Goal: Task Accomplishment & Management: Use online tool/utility

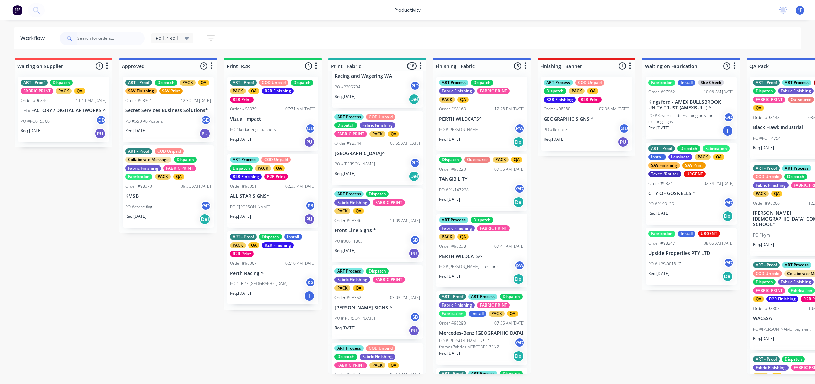
scroll to position [722, 0]
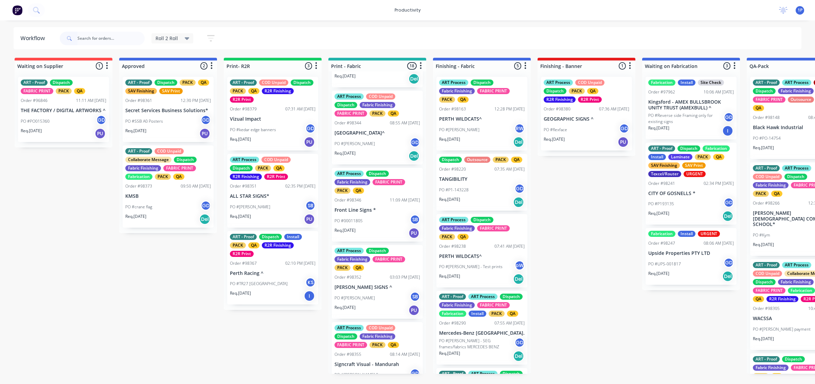
click at [381, 239] on div "Req. [DATE] PU" at bounding box center [378, 233] width 86 height 12
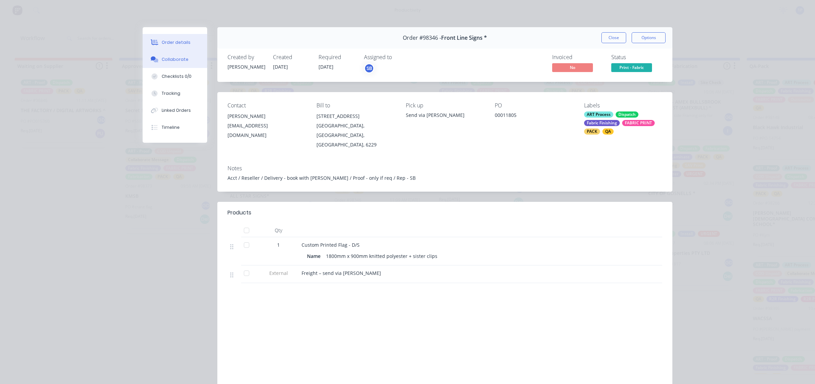
click at [179, 57] on div "Collaborate" at bounding box center [175, 59] width 27 height 6
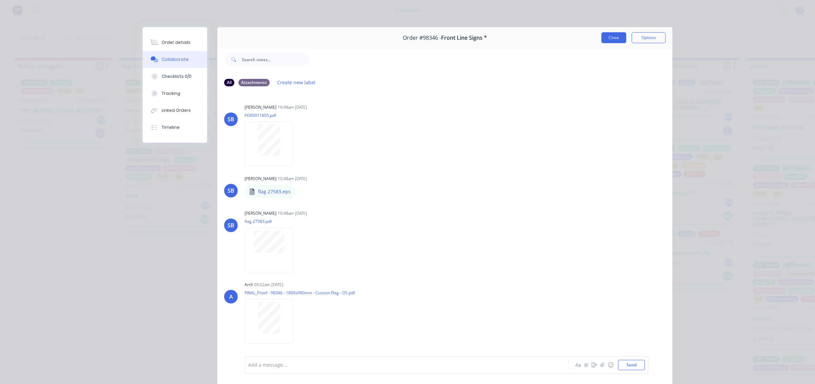
click at [607, 39] on button "Close" at bounding box center [614, 37] width 25 height 11
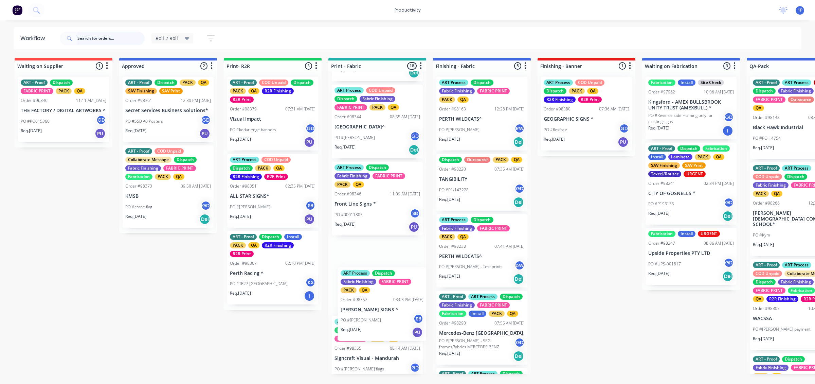
drag, startPoint x: 382, startPoint y: 329, endPoint x: 389, endPoint y: 326, distance: 7.8
click at [389, 326] on div "ART - Proof ART Process COD Unpaid Dispatch Fabric Finishing FABRIC PRINT PACK …" at bounding box center [378, 222] width 98 height 302
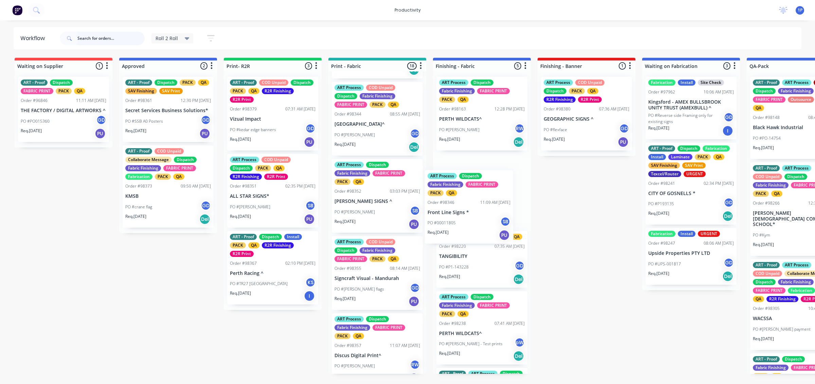
drag, startPoint x: 369, startPoint y: 233, endPoint x: 467, endPoint y: 219, distance: 98.8
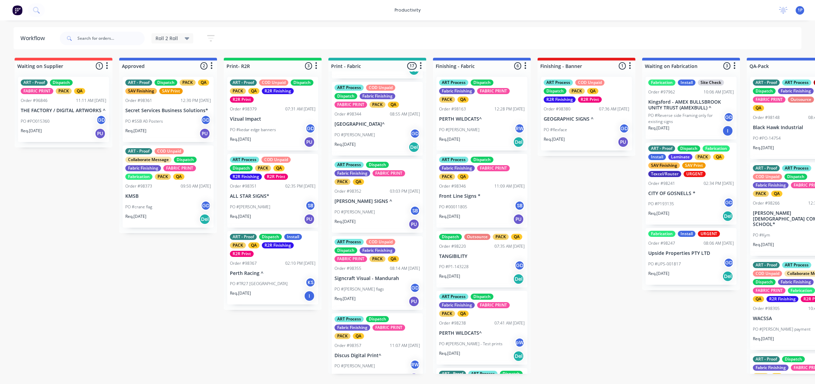
click at [385, 218] on div "PO #[PERSON_NAME] SB" at bounding box center [378, 212] width 86 height 13
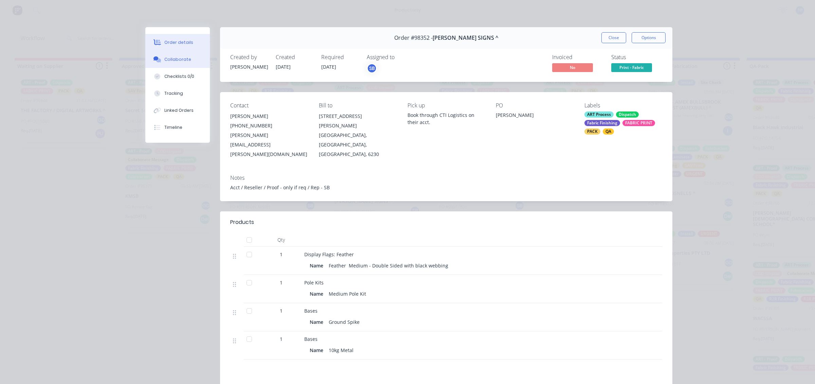
click at [165, 55] on button "Collaborate" at bounding box center [177, 59] width 65 height 17
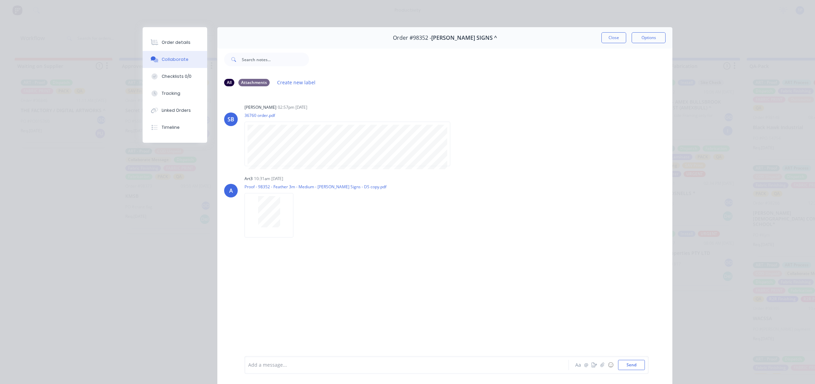
drag, startPoint x: 602, startPoint y: 39, endPoint x: 592, endPoint y: 42, distance: 10.4
click at [602, 38] on button "Close" at bounding box center [614, 37] width 25 height 11
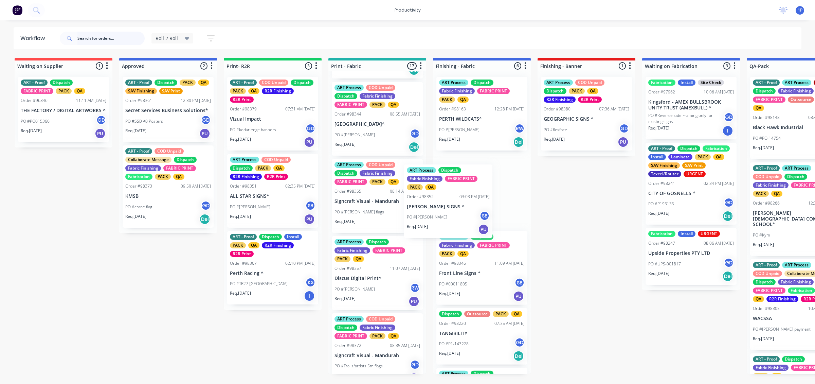
drag, startPoint x: 364, startPoint y: 242, endPoint x: 470, endPoint y: 216, distance: 109.1
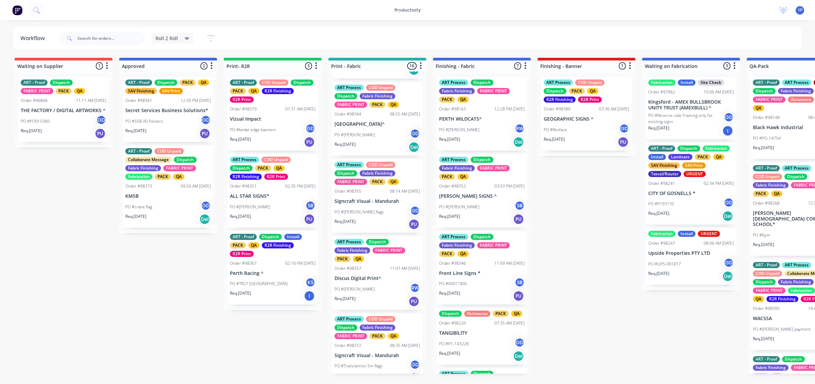
click at [386, 230] on div "Req. [DATE] PU" at bounding box center [378, 224] width 86 height 12
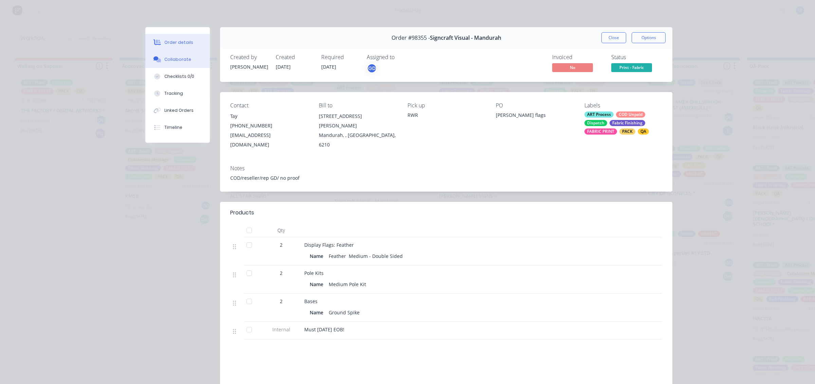
click at [165, 58] on div "Collaborate" at bounding box center [177, 59] width 27 height 6
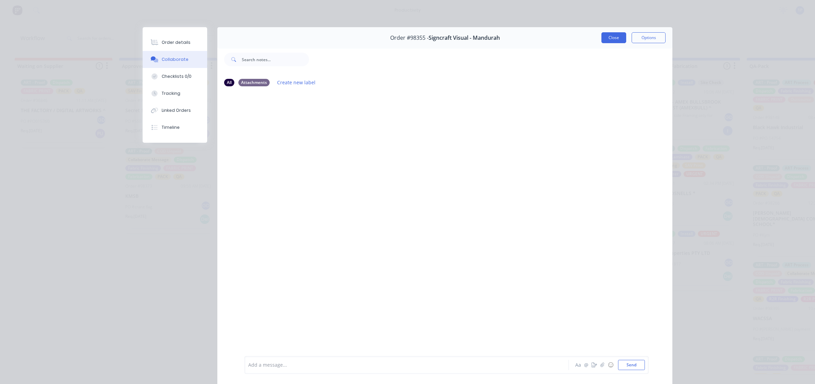
click at [607, 35] on button "Close" at bounding box center [614, 37] width 25 height 11
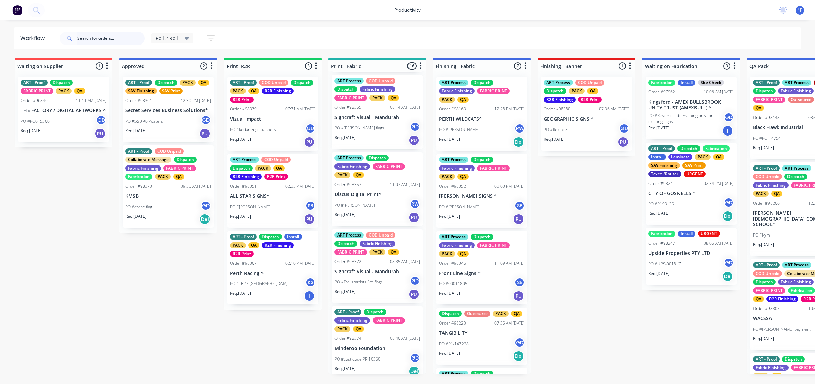
scroll to position [816, 0]
click at [396, 222] on div "Req. [DATE] PU" at bounding box center [378, 217] width 86 height 12
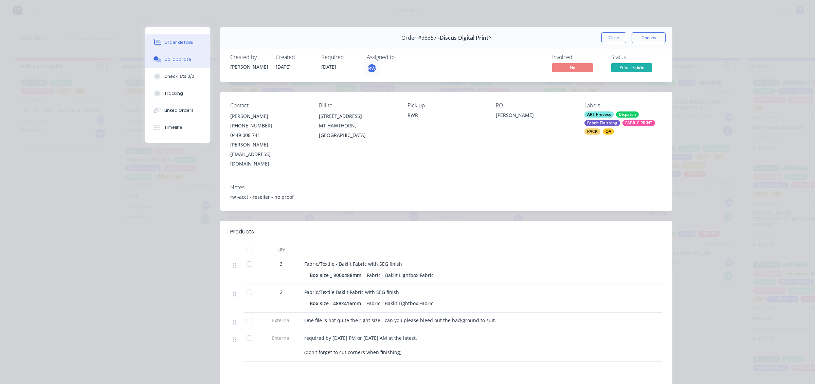
click at [171, 55] on button "Collaborate" at bounding box center [177, 59] width 65 height 17
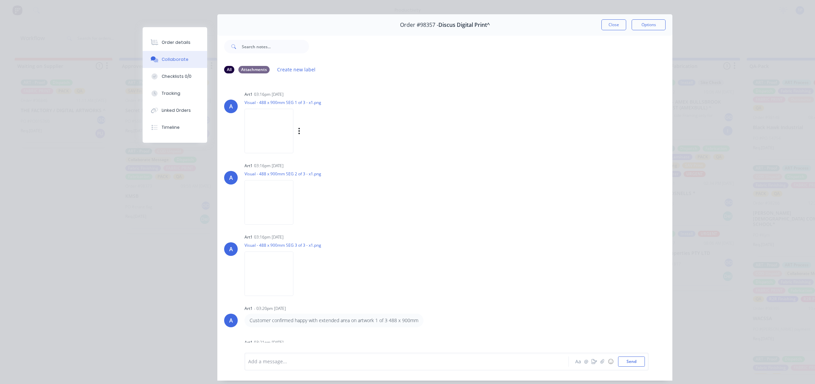
scroll to position [0, 0]
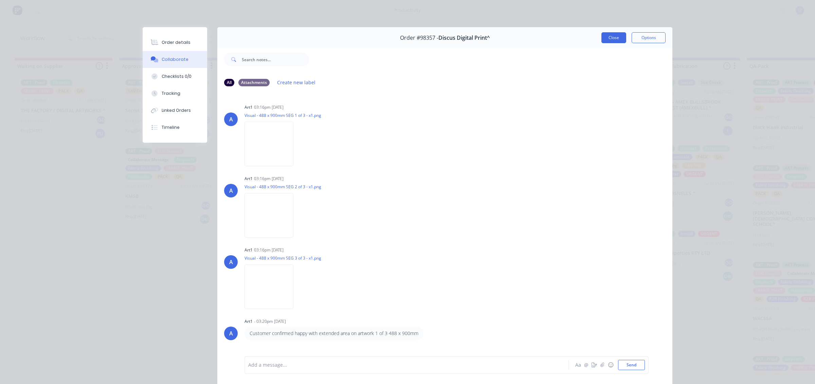
click at [606, 43] on button "Close" at bounding box center [614, 37] width 25 height 11
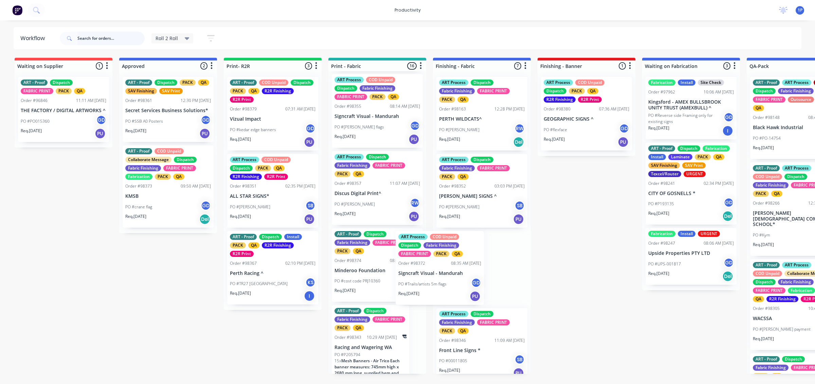
drag, startPoint x: 369, startPoint y: 296, endPoint x: 452, endPoint y: 268, distance: 87.6
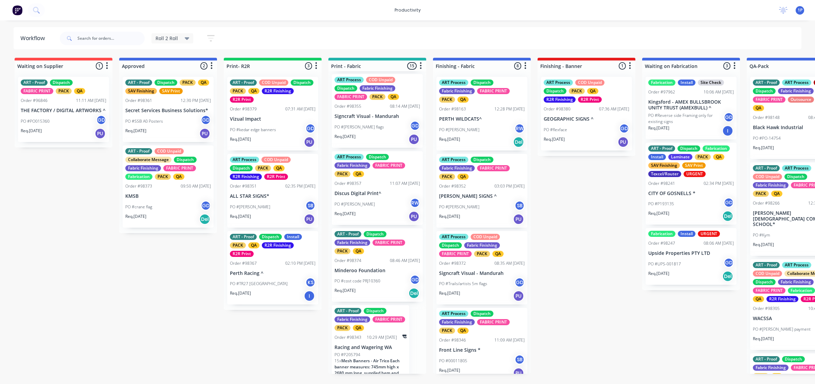
click at [377, 284] on p "PO #cost code PRJ10360" at bounding box center [358, 281] width 46 height 6
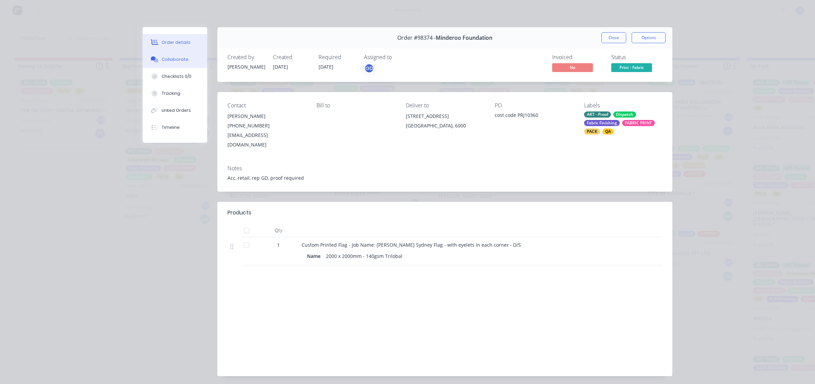
click at [162, 57] on div "Collaborate" at bounding box center [175, 59] width 27 height 6
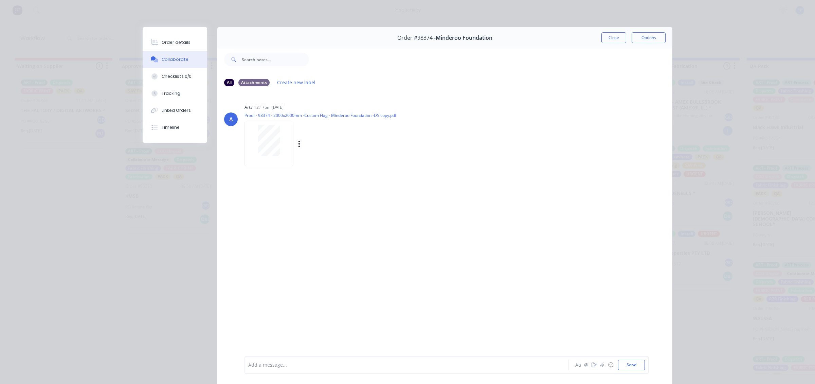
click at [277, 136] on div at bounding box center [269, 140] width 43 height 31
click at [622, 45] on div "Order #98374 - Minderoo Foundation Close Options" at bounding box center [444, 37] width 455 height 21
click at [596, 26] on div "Order details Collaborate Checklists 0/0 Tracking Linked Orders Timeline Order …" at bounding box center [407, 192] width 815 height 384
click at [602, 36] on button "Close" at bounding box center [614, 37] width 25 height 11
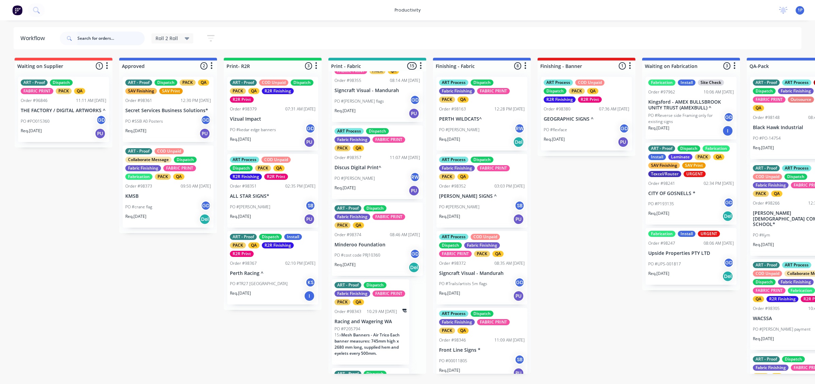
scroll to position [841, 0]
click at [373, 238] on div "Order #98374 08:46 AM [DATE]" at bounding box center [378, 235] width 86 height 6
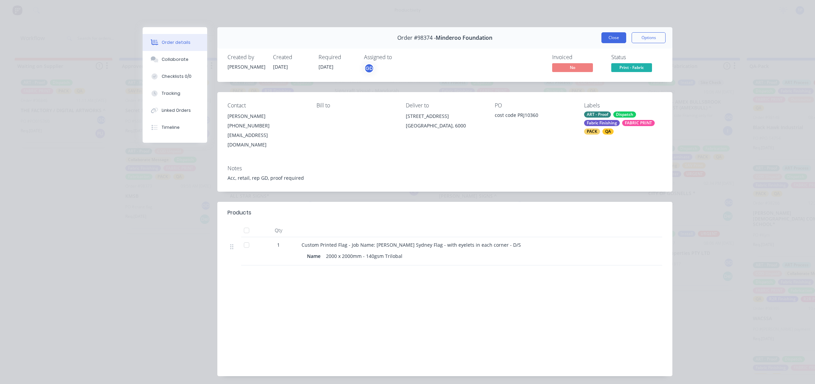
click at [602, 32] on button "Close" at bounding box center [614, 37] width 25 height 11
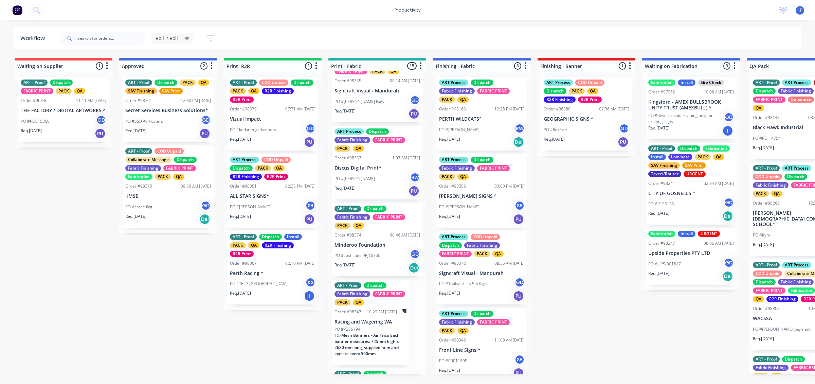
click at [385, 185] on div "PO #[PERSON_NAME]" at bounding box center [378, 178] width 86 height 13
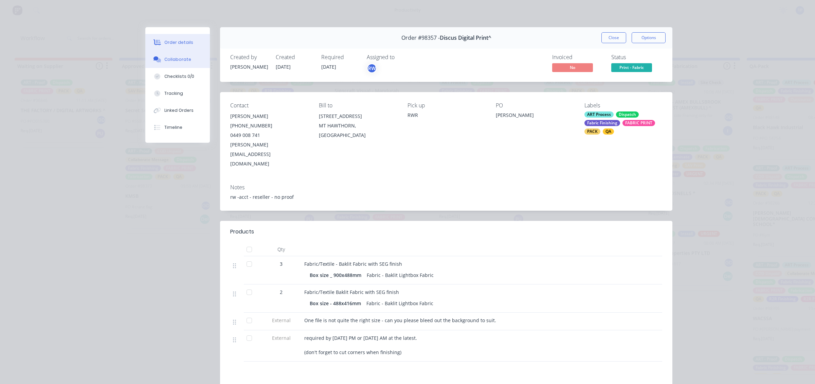
click at [180, 57] on div "Collaborate" at bounding box center [177, 59] width 27 height 6
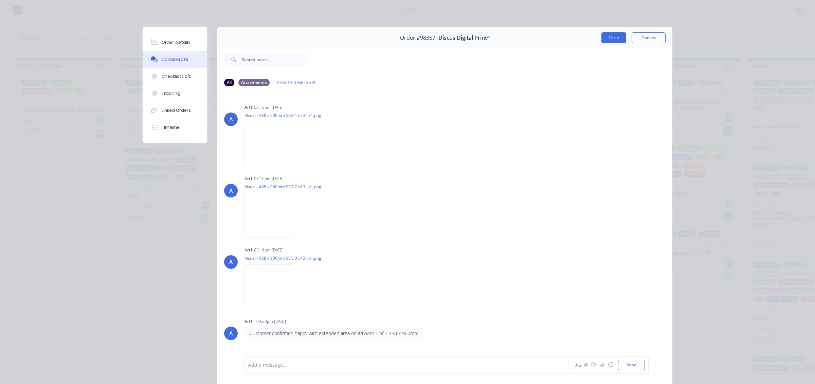
click at [611, 38] on button "Close" at bounding box center [614, 37] width 25 height 11
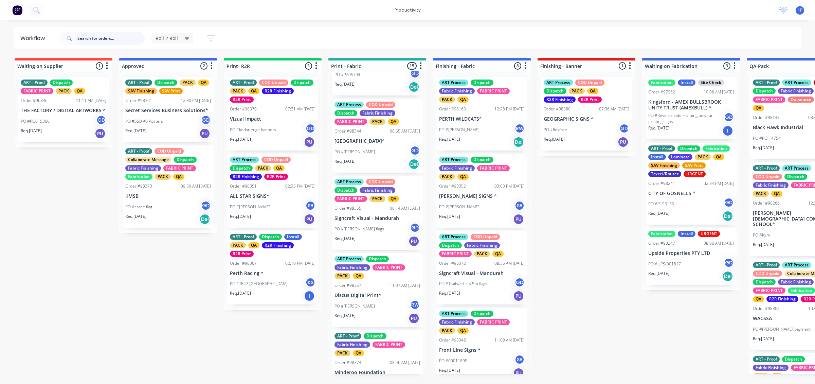
scroll to position [671, 0]
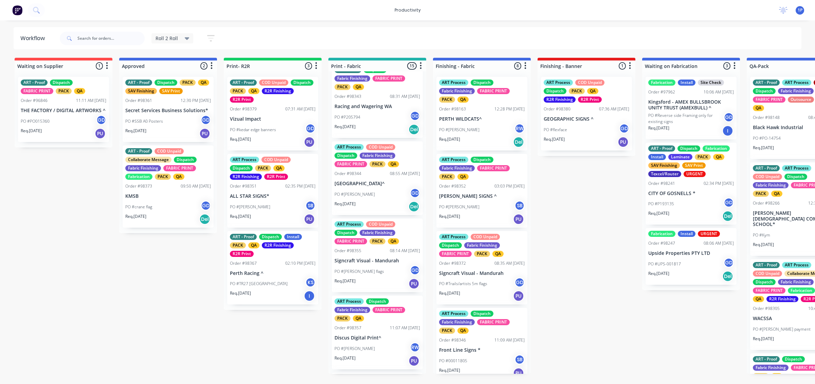
click at [373, 212] on div "ART Process COD Unpaid Dispatch Fabric Finishing FABRIC PRINT PACK QA Order #98…" at bounding box center [377, 178] width 91 height 74
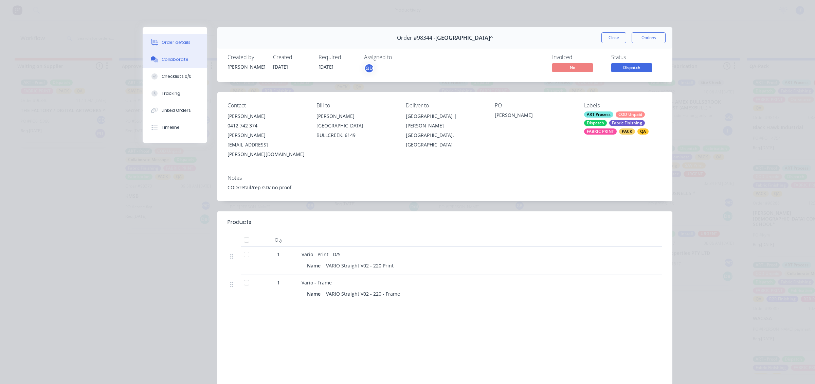
click at [175, 55] on button "Collaborate" at bounding box center [175, 59] width 65 height 17
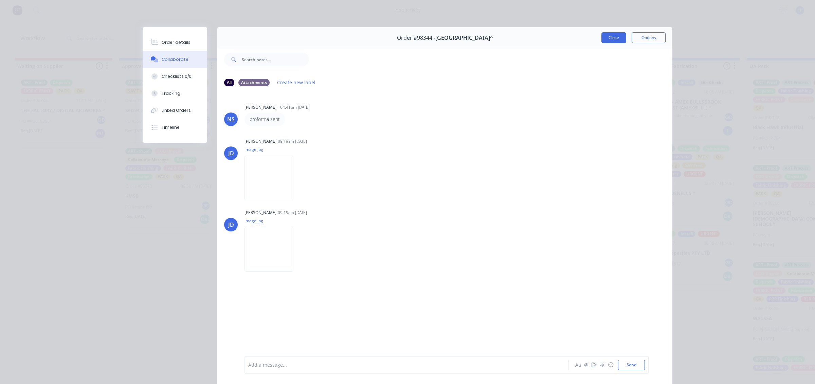
click at [607, 33] on button "Close" at bounding box center [614, 37] width 25 height 11
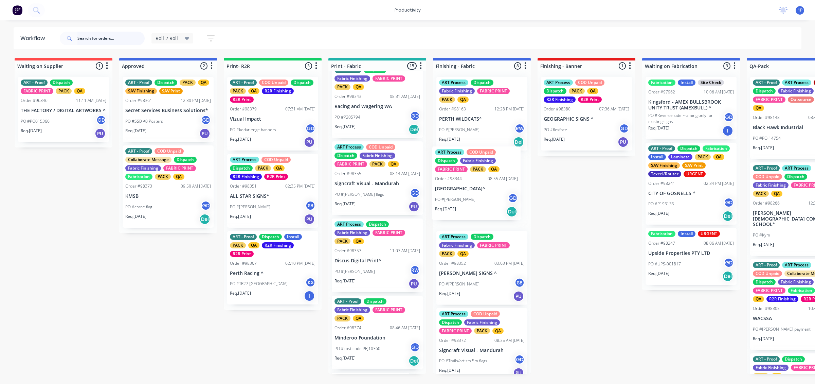
drag, startPoint x: 375, startPoint y: 227, endPoint x: 485, endPoint y: 203, distance: 112.9
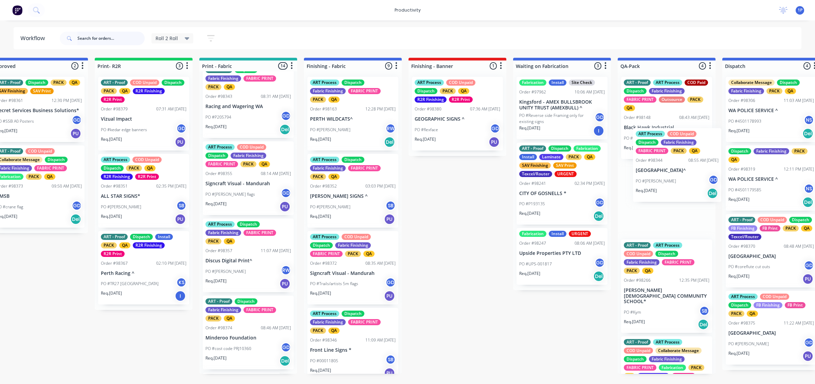
drag, startPoint x: 479, startPoint y: 205, endPoint x: 678, endPoint y: 179, distance: 200.4
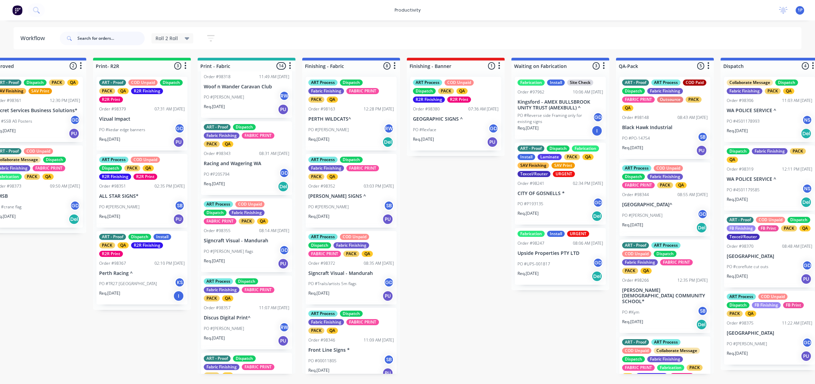
scroll to position [544, 0]
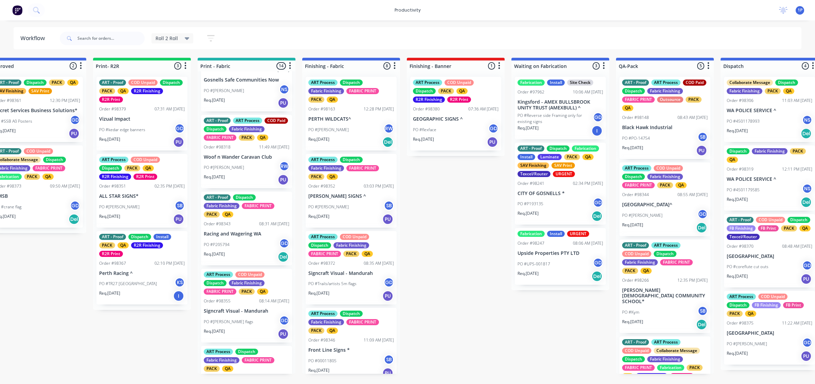
click at [252, 251] on div "PO #P205794 GD" at bounding box center [247, 244] width 86 height 13
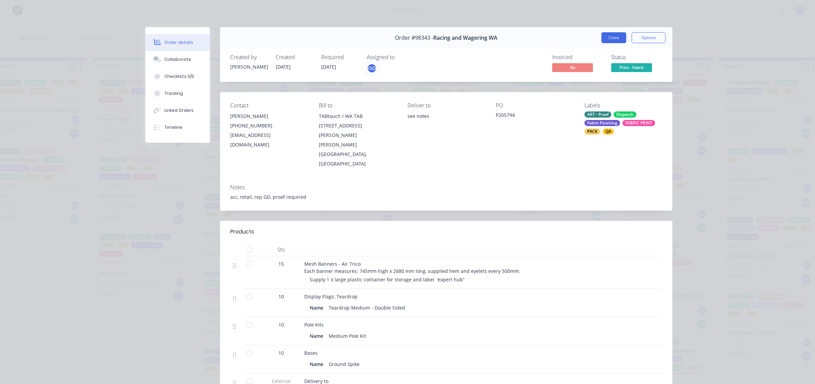
click at [605, 40] on button "Close" at bounding box center [614, 37] width 25 height 11
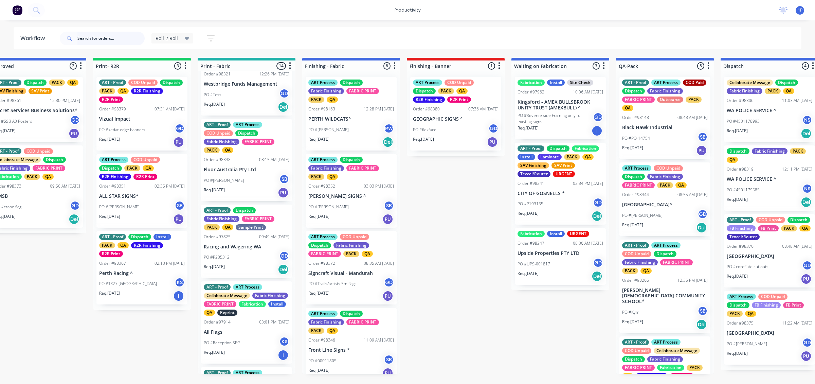
scroll to position [0, 0]
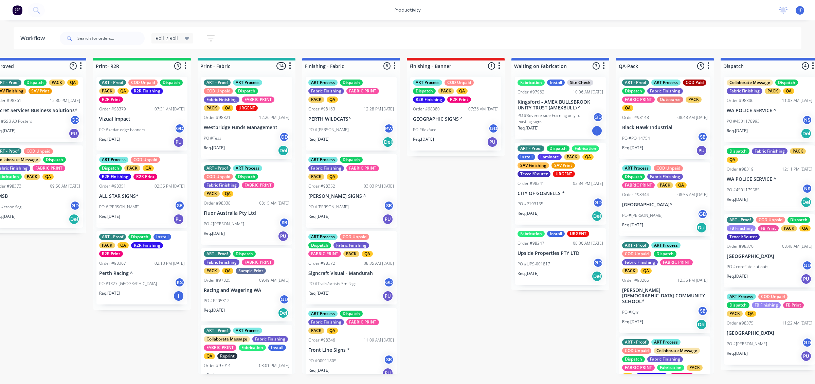
click at [244, 216] on div "ART - Proof ART Process COD Unpaid Dispatch Fabric Finishing FABRIC PRINT PACK …" at bounding box center [246, 203] width 91 height 82
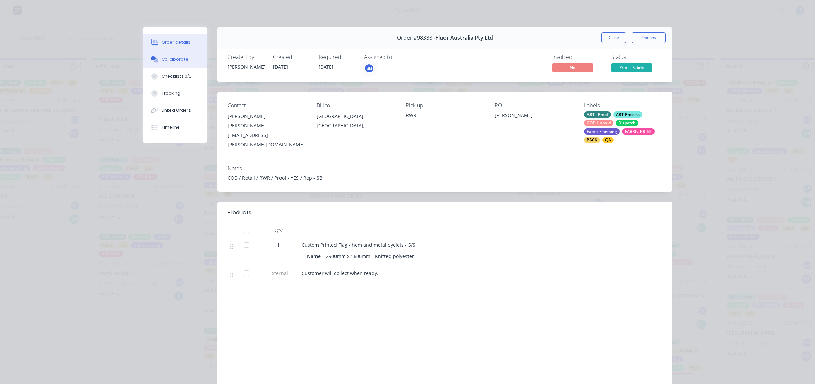
click at [168, 61] on div "Collaborate" at bounding box center [175, 59] width 27 height 6
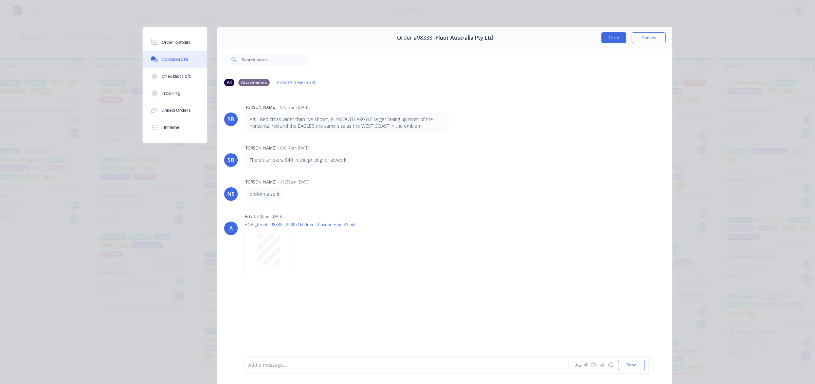
click at [605, 36] on button "Close" at bounding box center [614, 37] width 25 height 11
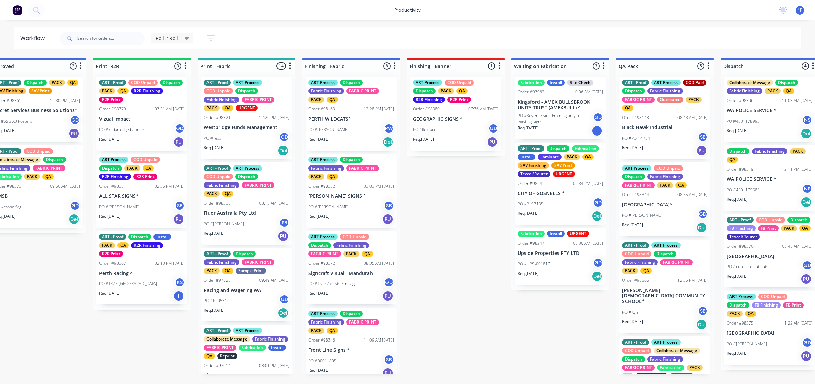
click at [242, 138] on div "PO #Tess GD" at bounding box center [247, 138] width 86 height 13
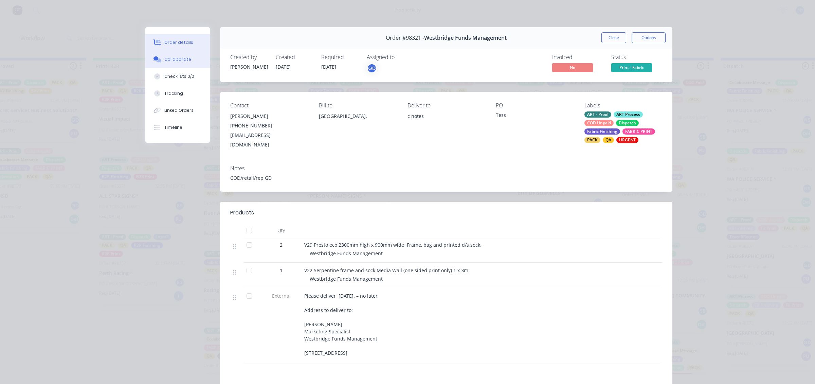
click at [182, 59] on div "Collaborate" at bounding box center [177, 59] width 27 height 6
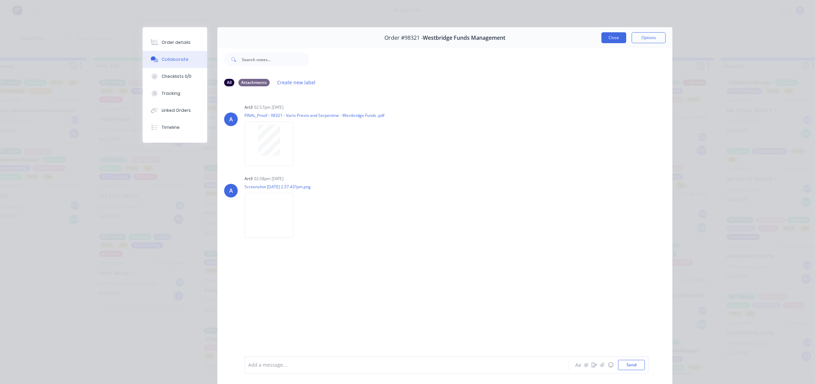
click at [616, 36] on button "Close" at bounding box center [614, 37] width 25 height 11
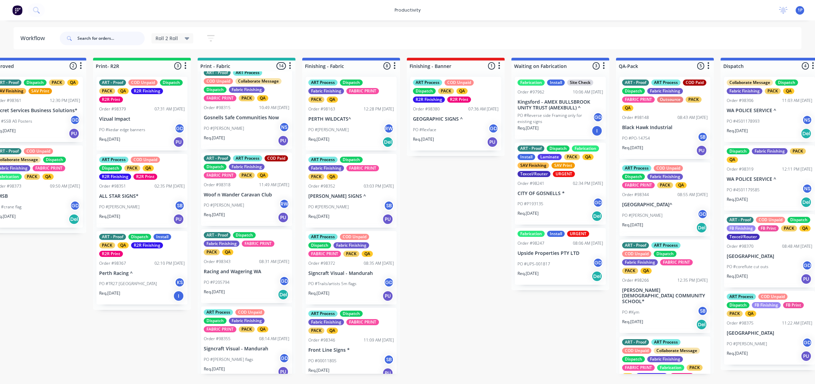
scroll to position [510, 0]
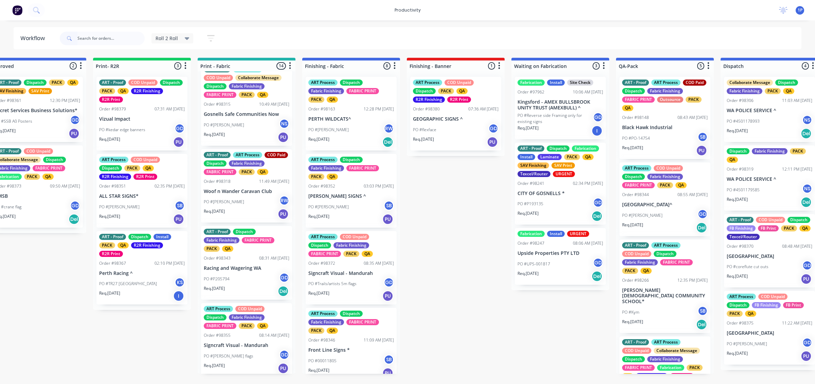
click at [140, 213] on div "Req. [DATE] PU" at bounding box center [142, 219] width 86 height 12
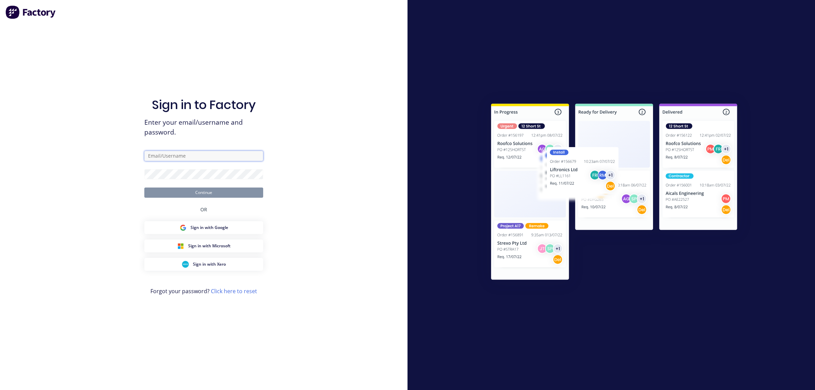
type input "[EMAIL_ADDRESS][DOMAIN_NAME]"
click at [235, 192] on button "Continue" at bounding box center [203, 193] width 119 height 10
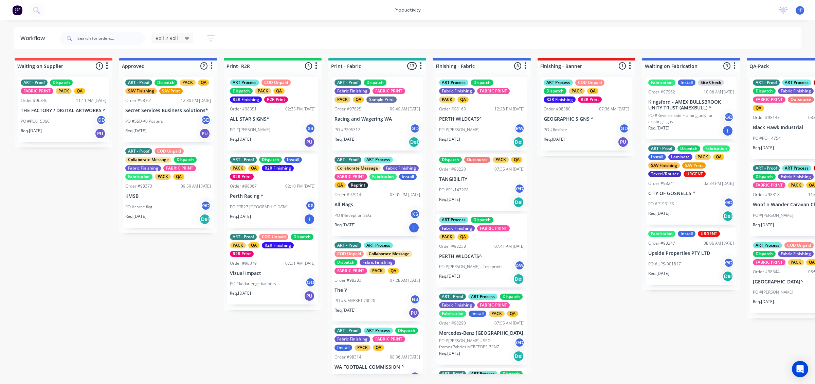
click at [282, 138] on div "Req. [DATE] PU" at bounding box center [273, 142] width 86 height 12
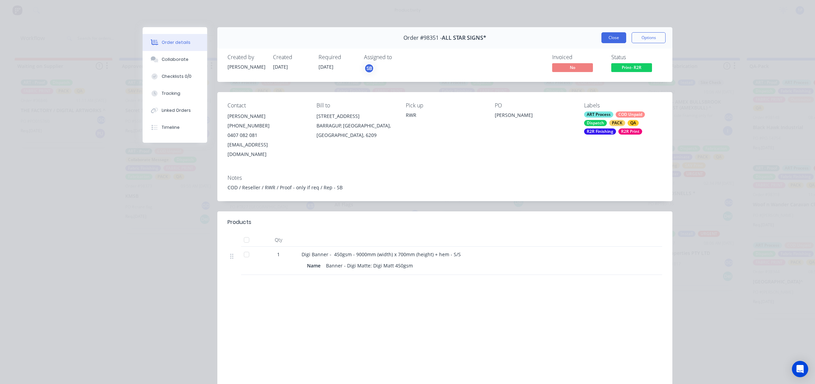
click at [605, 36] on button "Close" at bounding box center [614, 37] width 25 height 11
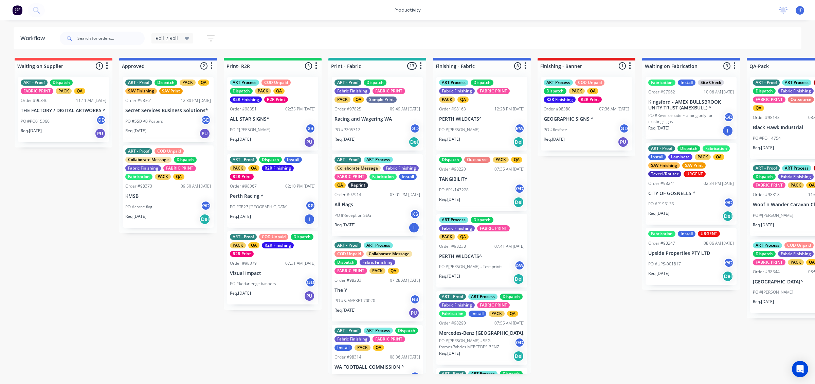
click at [280, 199] on div "ART - Proof Dispatch Install PACK QA R2R Finishing R2R Print Order #98367 02:10…" at bounding box center [272, 191] width 91 height 74
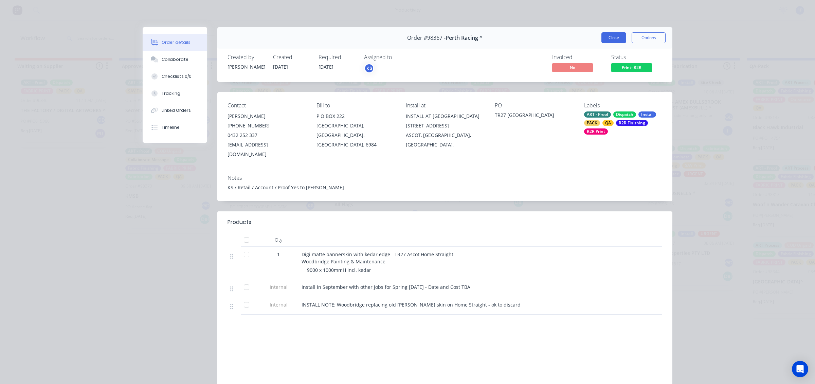
click at [609, 39] on button "Close" at bounding box center [614, 37] width 25 height 11
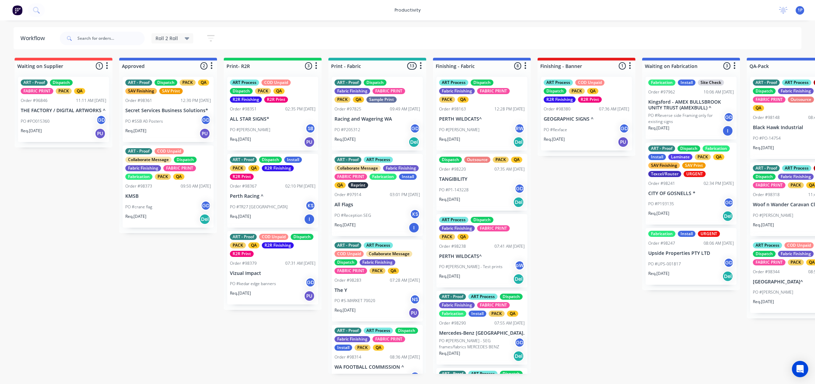
click at [261, 274] on p "Vizual Impact" at bounding box center [273, 273] width 86 height 6
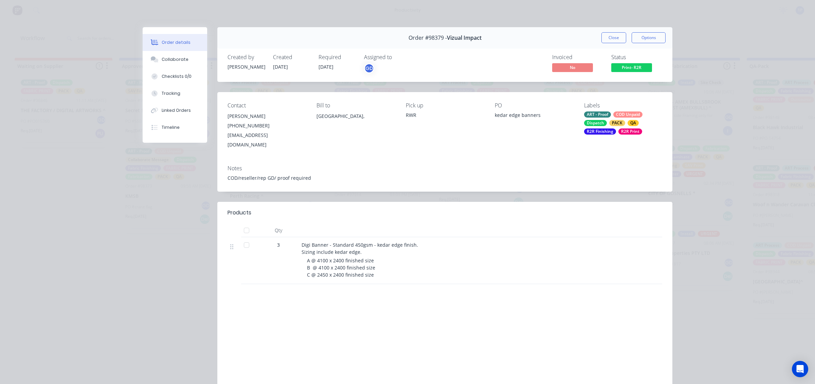
click at [617, 41] on button "Close" at bounding box center [614, 37] width 25 height 11
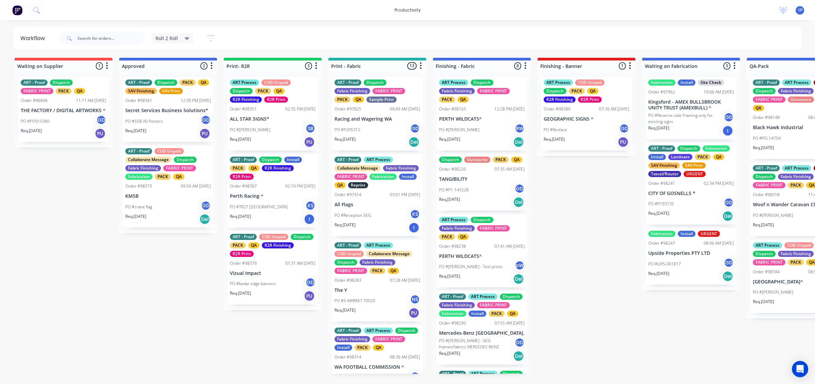
click at [174, 35] on span "Roll 2 Roll" at bounding box center [167, 38] width 22 height 7
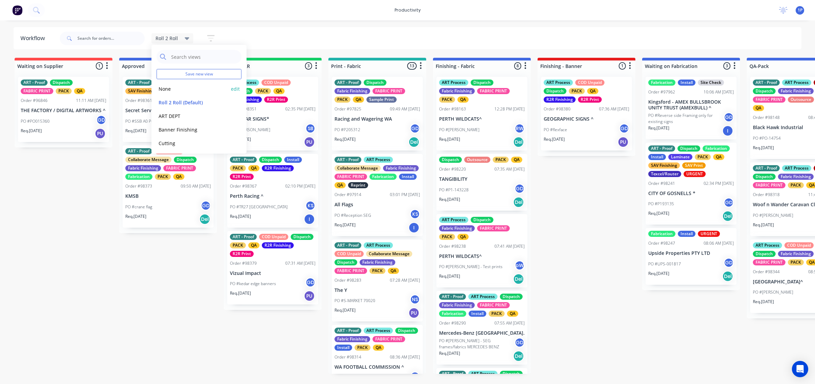
click at [179, 91] on button "None" at bounding box center [193, 89] width 72 height 8
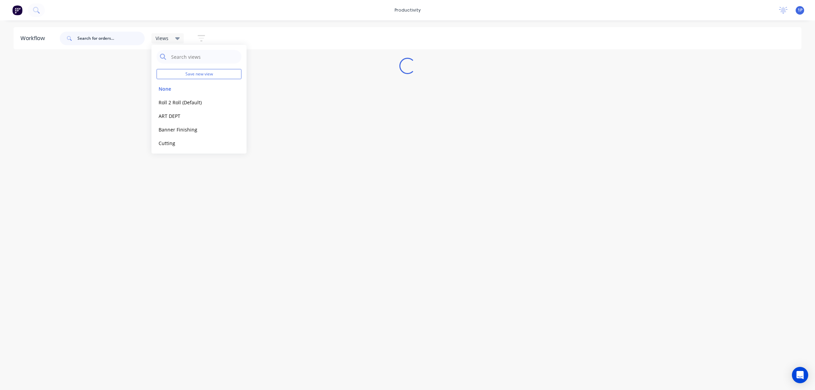
drag, startPoint x: 95, startPoint y: 36, endPoint x: 53, endPoint y: 36, distance: 42.1
click at [53, 36] on header "Workflow Views Save new view None edit Roll 2 Roll (Default) edit ART DEPT edit…" at bounding box center [408, 38] width 788 height 22
type input "98371"
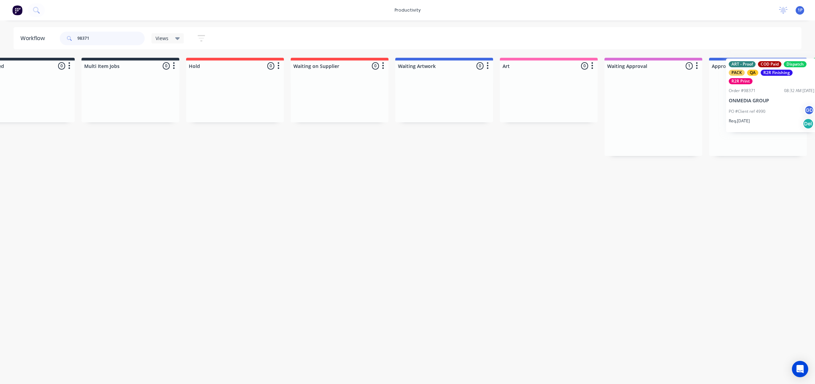
drag, startPoint x: 680, startPoint y: 124, endPoint x: 769, endPoint y: 104, distance: 91.3
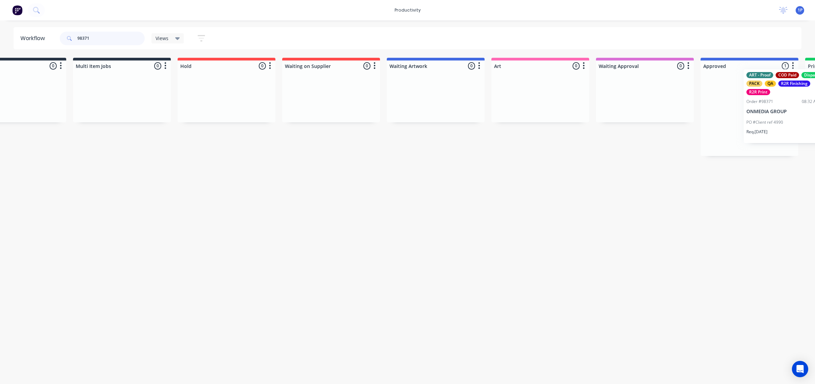
click at [789, 99] on div "ART - Proof COD Paid Dispatch PACK QA R2R Finishing R2R Print Order #98371 08:3…" at bounding box center [750, 113] width 98 height 85
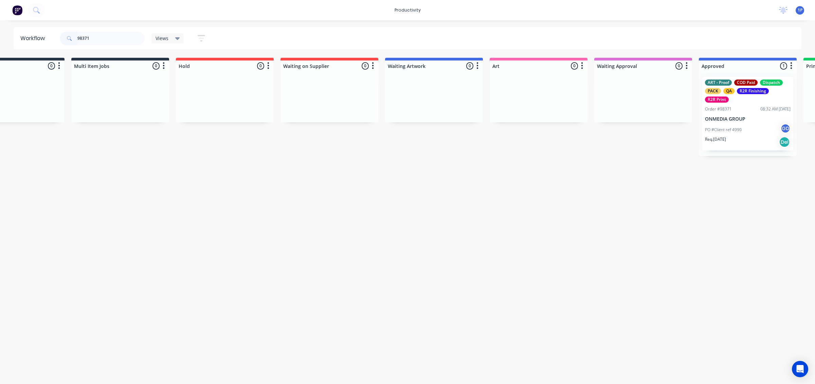
click at [173, 37] on div "Views" at bounding box center [168, 38] width 24 height 6
click at [172, 101] on button "Roll 2 Roll (Default)" at bounding box center [193, 103] width 72 height 8
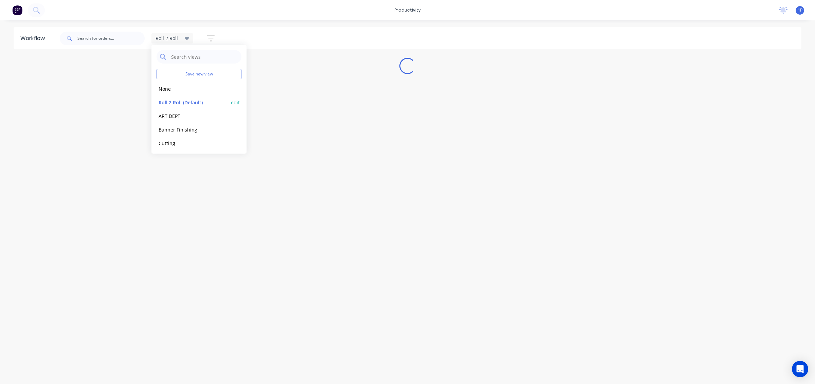
scroll to position [0, 0]
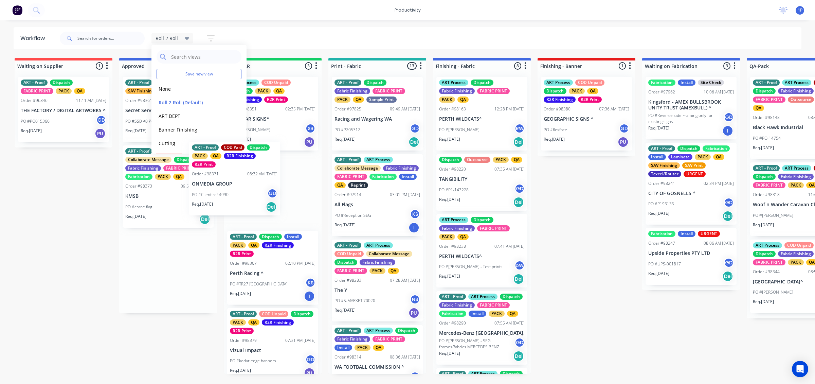
drag, startPoint x: 161, startPoint y: 191, endPoint x: 262, endPoint y: 182, distance: 101.0
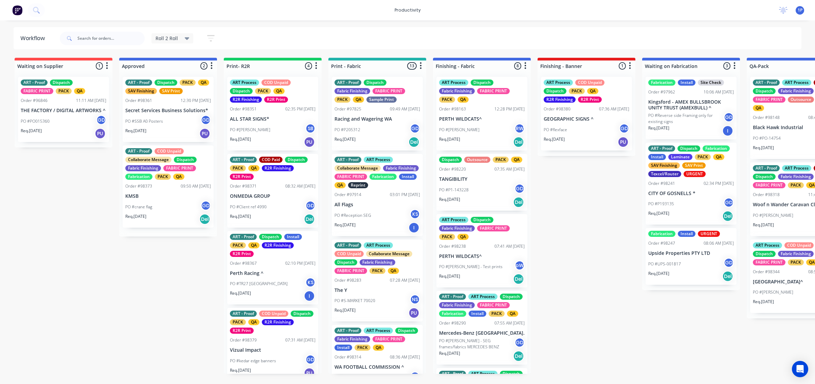
click at [269, 196] on p "ONMEDIA GROUP" at bounding box center [273, 196] width 86 height 6
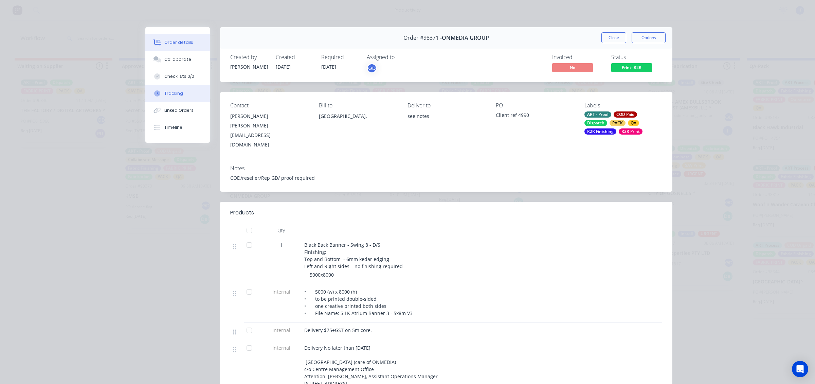
click at [178, 97] on button "Tracking" at bounding box center [177, 93] width 65 height 17
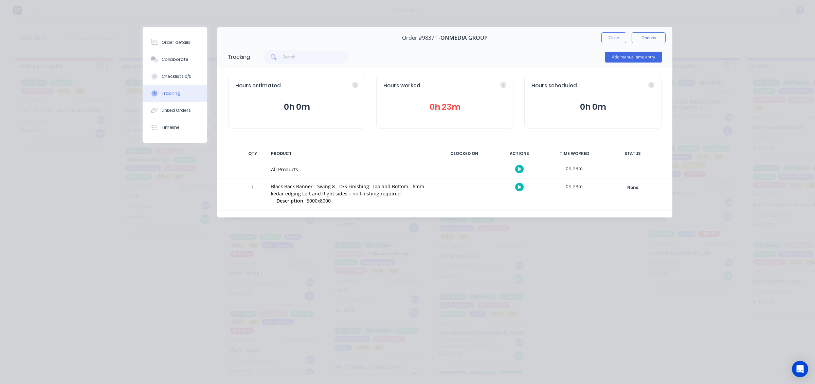
click at [514, 185] on div at bounding box center [519, 187] width 51 height 17
click at [516, 187] on button "button" at bounding box center [519, 187] width 8 height 8
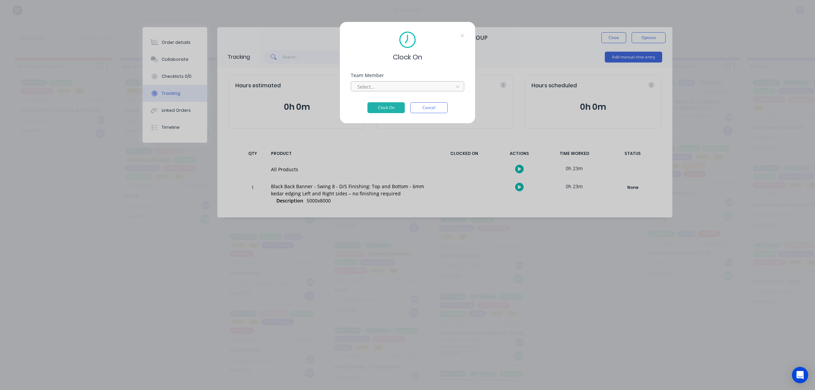
click at [428, 82] on div "Select..." at bounding box center [403, 87] width 97 height 10
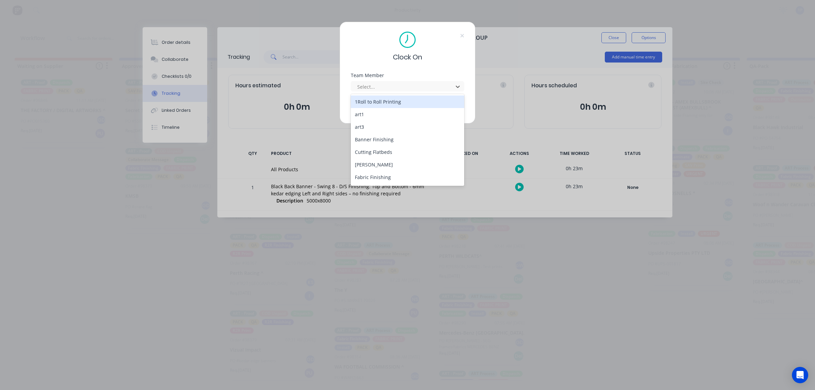
click at [421, 100] on div "1Roll to Roll Printing" at bounding box center [407, 101] width 113 height 13
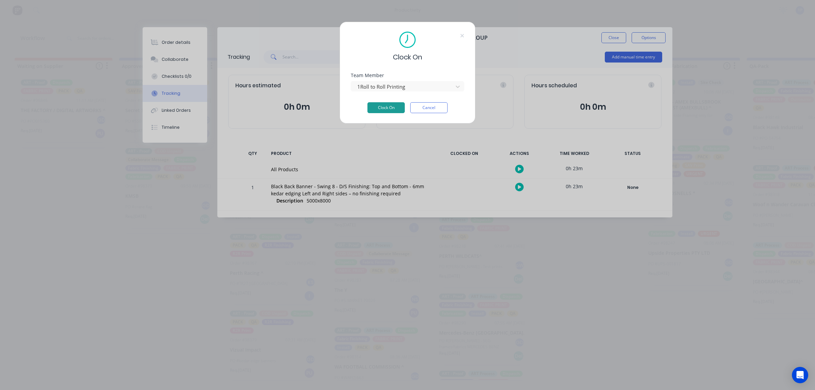
click at [394, 111] on button "Clock On" at bounding box center [386, 107] width 37 height 11
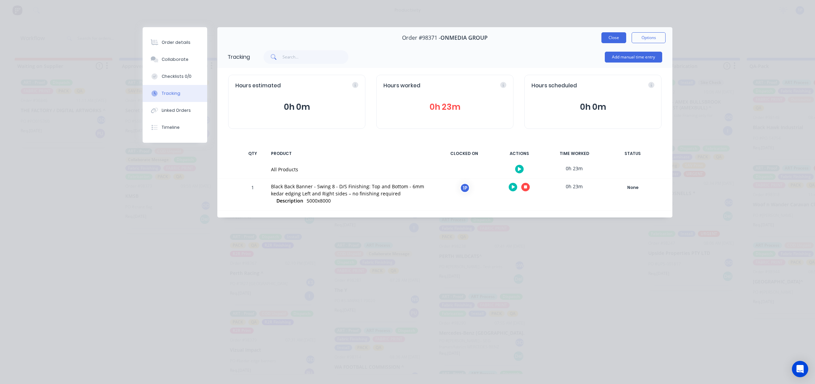
click at [608, 33] on button "Close" at bounding box center [614, 37] width 25 height 11
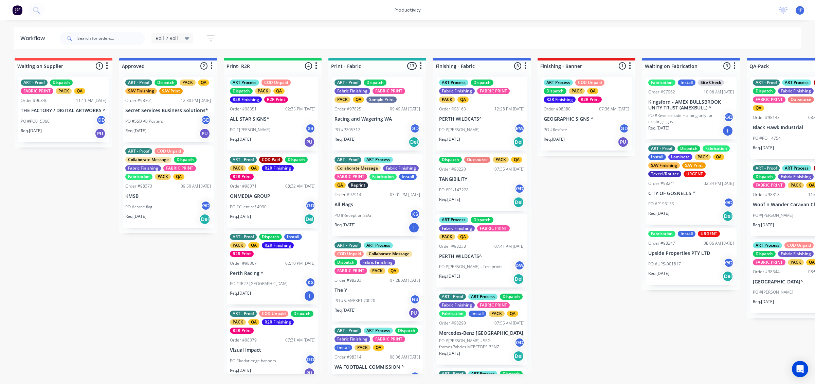
scroll to position [6, 0]
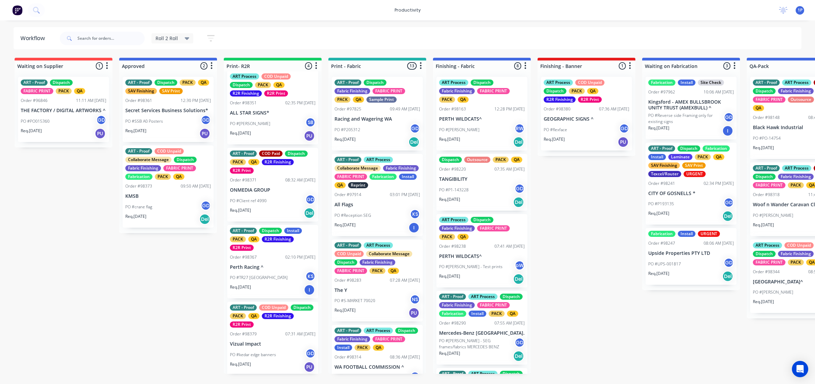
click at [266, 337] on div "ART - Proof COD Unpaid Dispatch PACK QA R2R Finishing R2R Print Order #98379 07…" at bounding box center [272, 339] width 91 height 74
